Goal: Transaction & Acquisition: Obtain resource

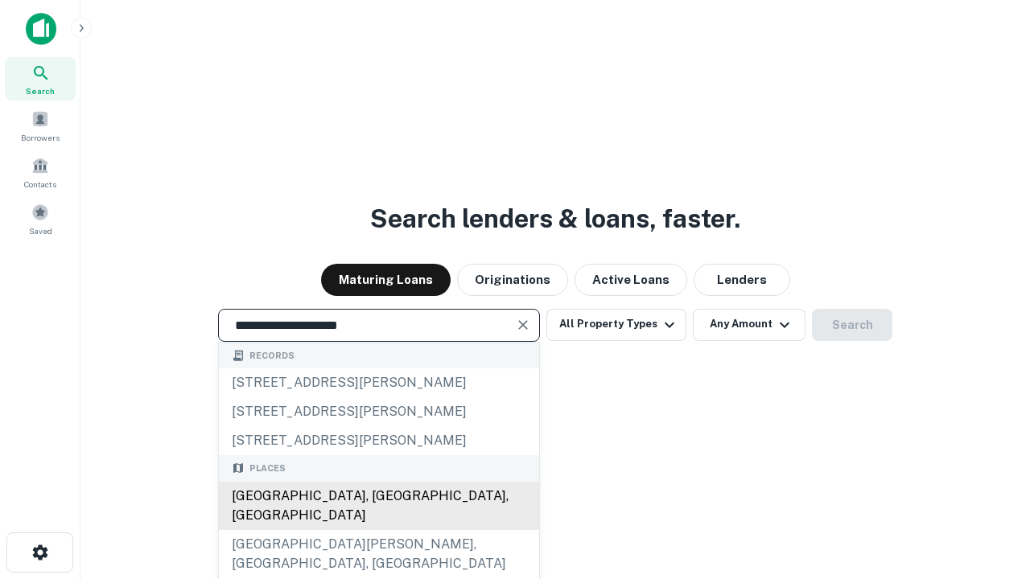
click at [378, 530] on div "[GEOGRAPHIC_DATA], [GEOGRAPHIC_DATA], [GEOGRAPHIC_DATA]" at bounding box center [379, 506] width 320 height 48
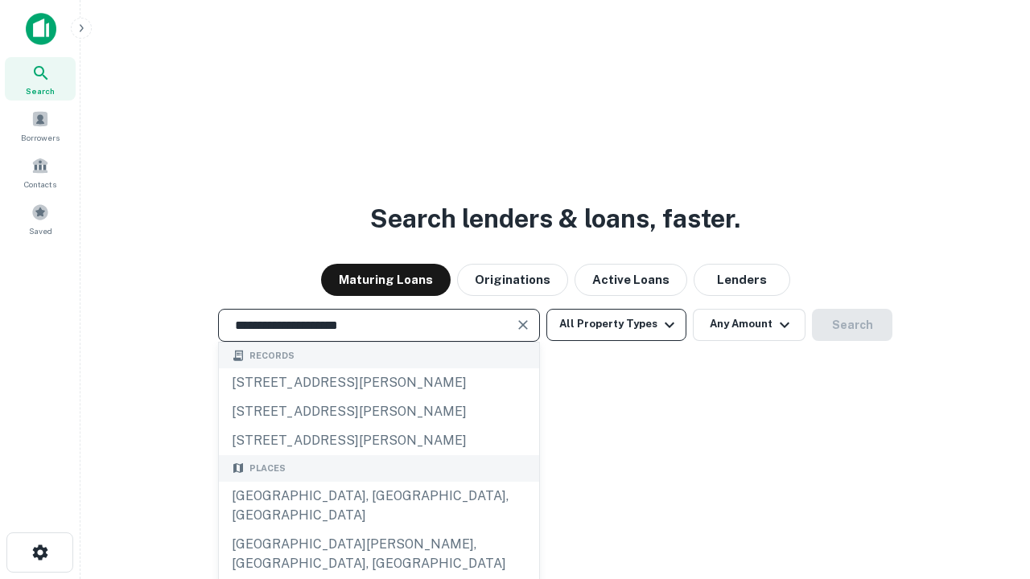
type input "**********"
click at [616, 324] on button "All Property Types" at bounding box center [616, 325] width 140 height 32
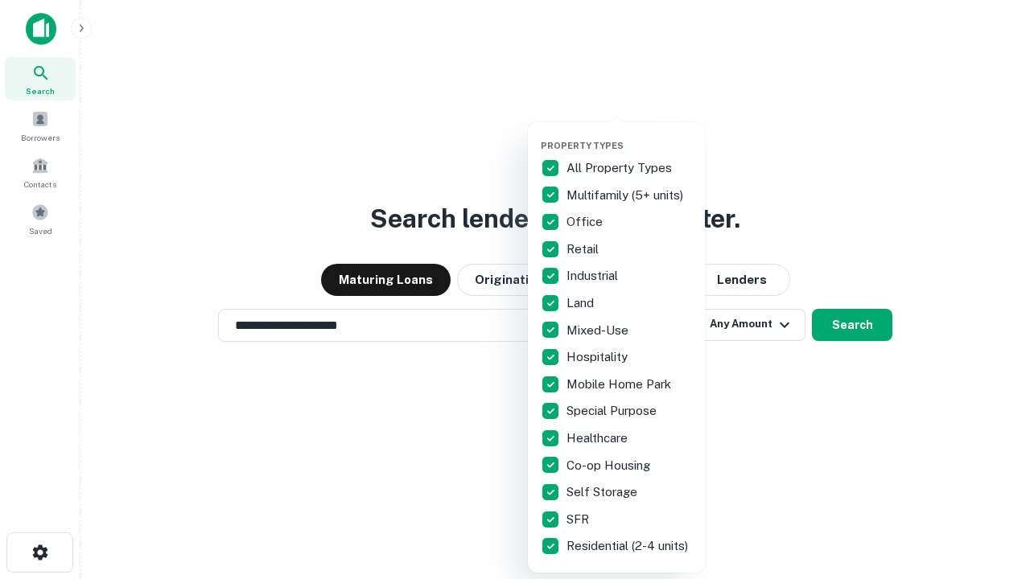
click at [629, 135] on button "button" at bounding box center [629, 135] width 177 height 1
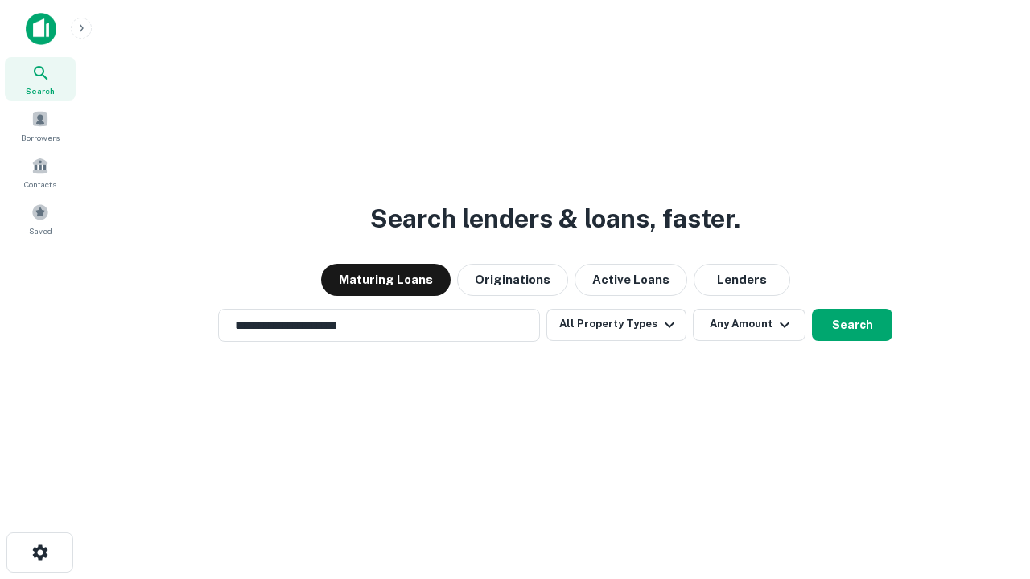
scroll to position [25, 0]
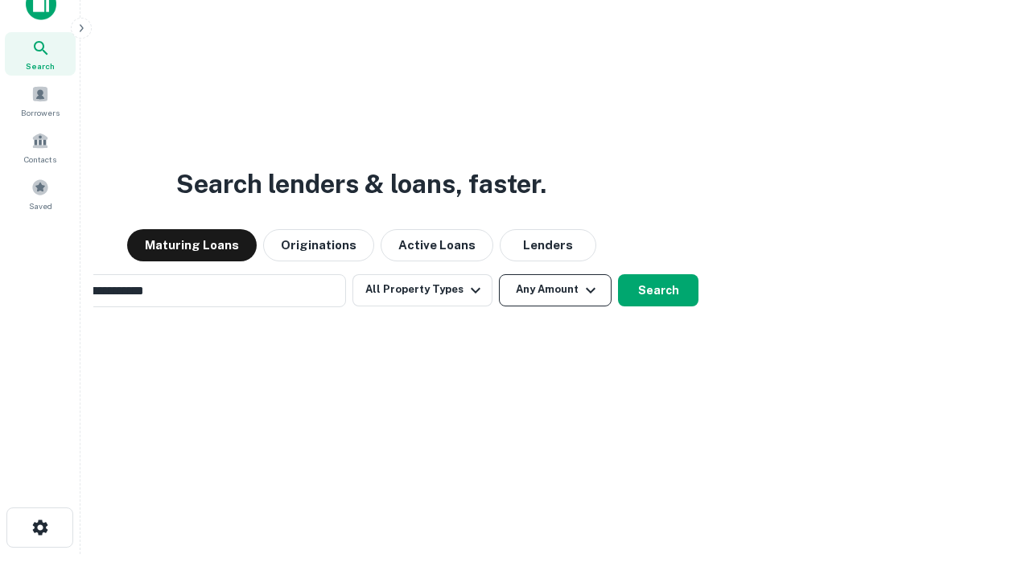
click at [499, 274] on button "Any Amount" at bounding box center [555, 290] width 113 height 32
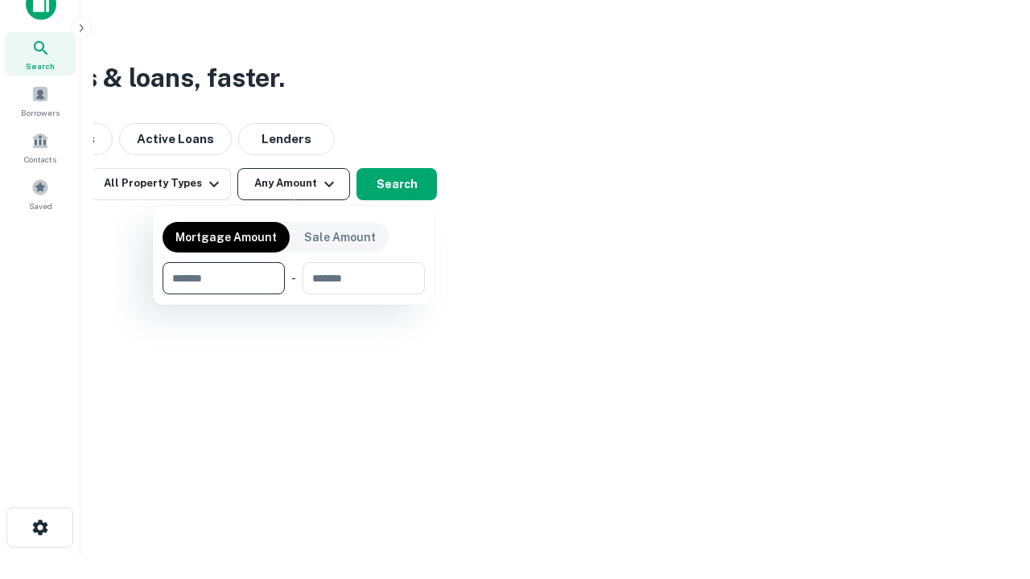
scroll to position [26, 0]
type input "*******"
click at [294, 294] on button "button" at bounding box center [293, 294] width 262 height 1
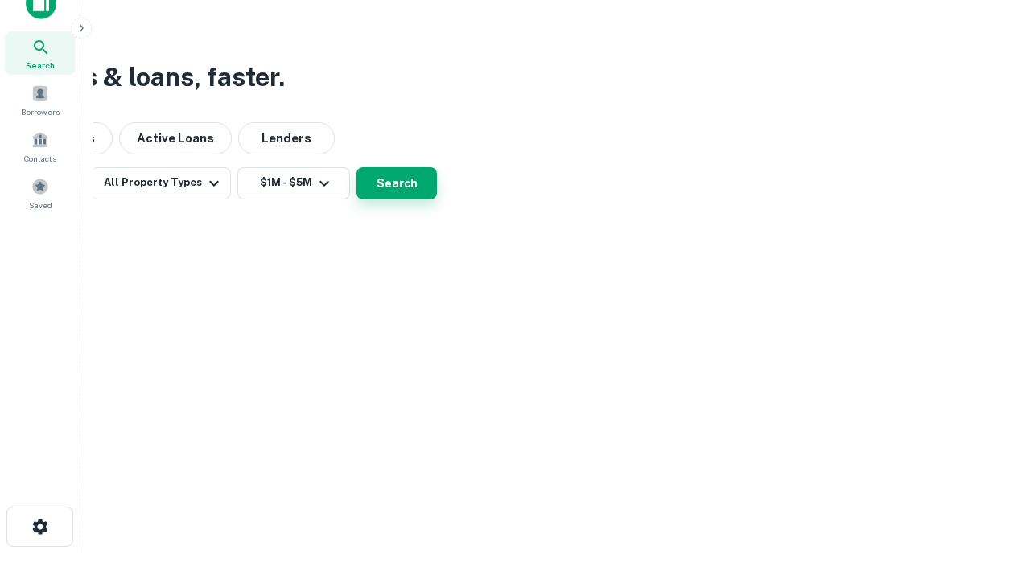
click at [437, 199] on button "Search" at bounding box center [396, 183] width 80 height 32
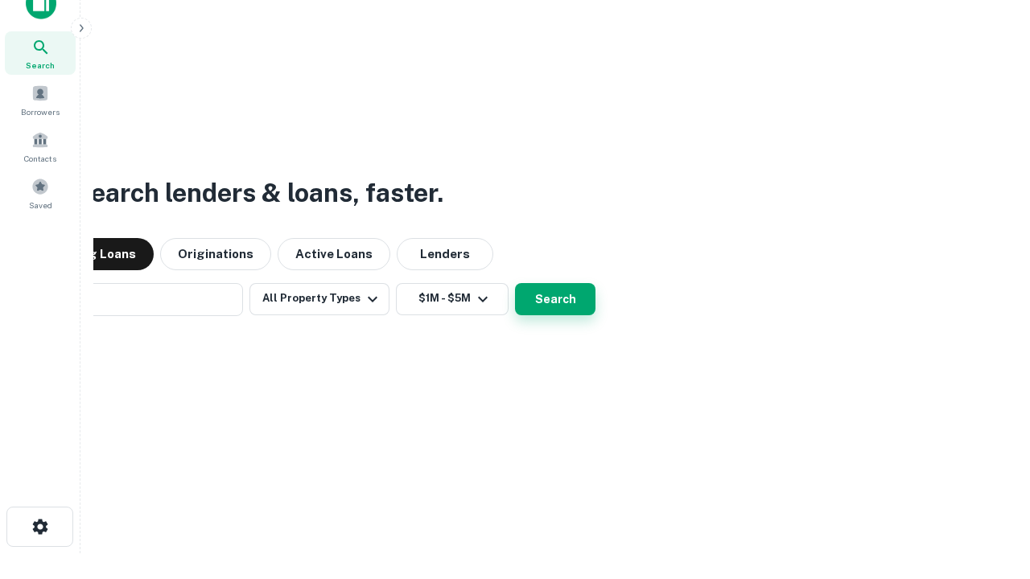
scroll to position [25, 0]
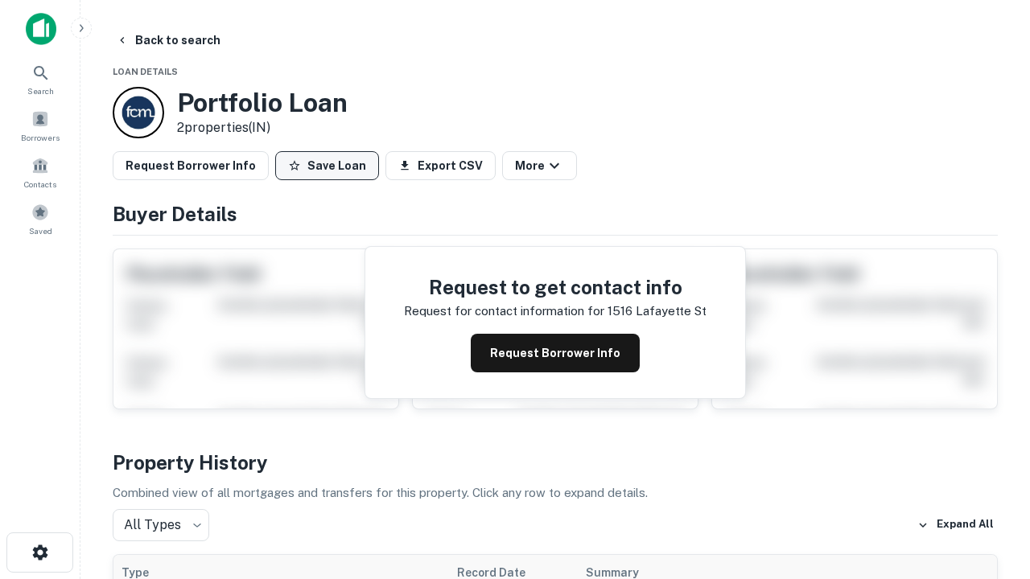
click at [327, 166] on button "Save Loan" at bounding box center [327, 165] width 104 height 29
click at [331, 166] on button "Loan Saved" at bounding box center [330, 165] width 111 height 29
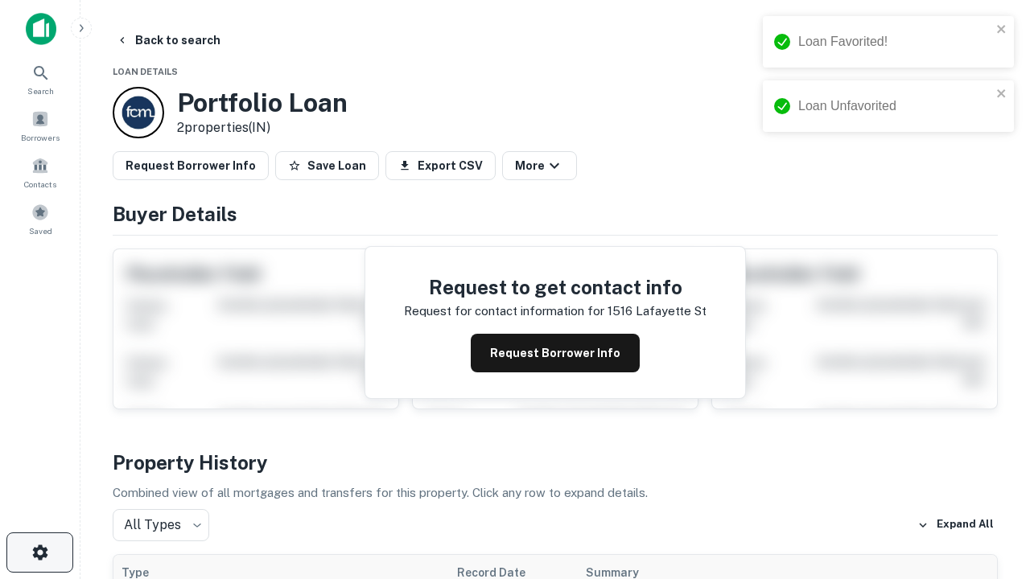
click at [39, 553] on icon "button" at bounding box center [40, 552] width 19 height 19
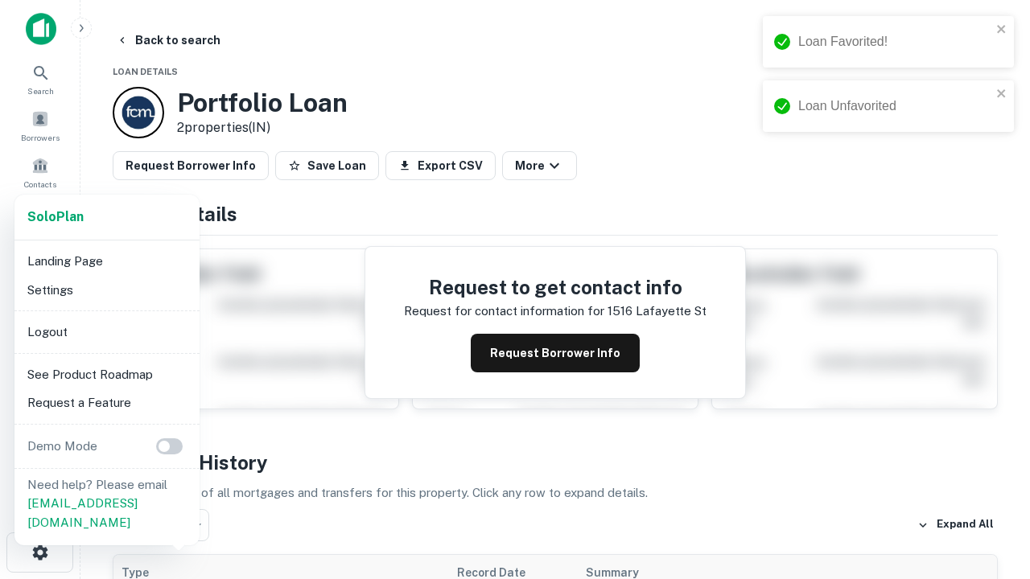
click at [106, 331] on li "Logout" at bounding box center [107, 332] width 172 height 29
